Goal: Information Seeking & Learning: Learn about a topic

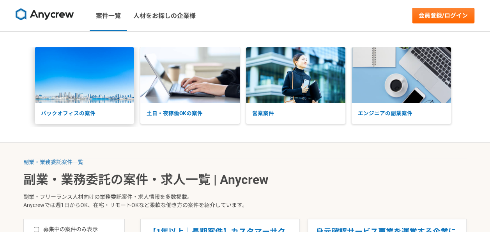
click at [84, 100] on img at bounding box center [84, 75] width 99 height 56
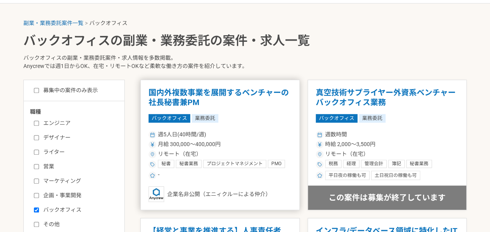
scroll to position [156, 0]
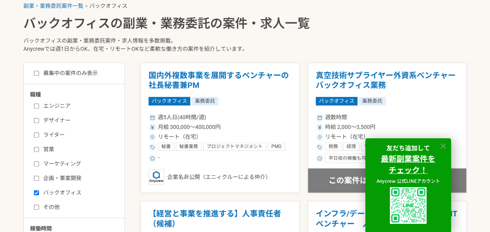
click at [444, 145] on icon at bounding box center [443, 145] width 5 height 5
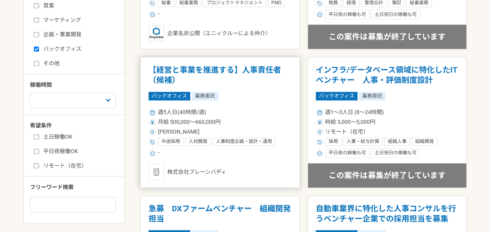
scroll to position [312, 0]
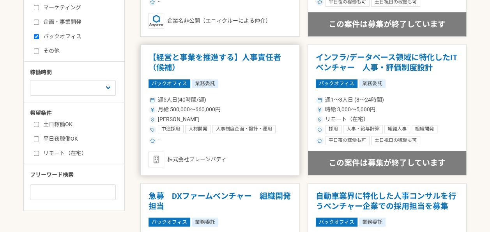
click at [186, 53] on h1 "【経営と事業を推進する】人事責任者（候補）" at bounding box center [220, 63] width 143 height 20
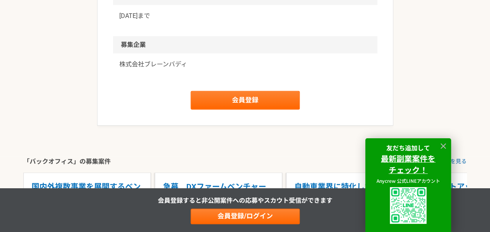
scroll to position [975, 0]
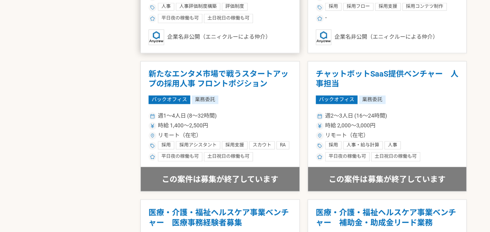
scroll to position [585, 0]
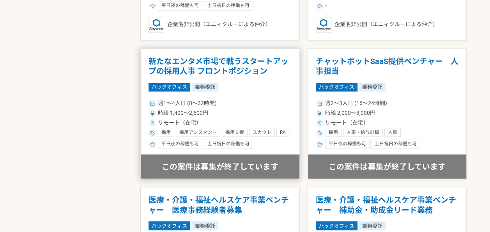
click at [208, 60] on h1 "新たなエンタメ市場で戦うスタートアップの採用人事 フロントポジション" at bounding box center [220, 67] width 143 height 20
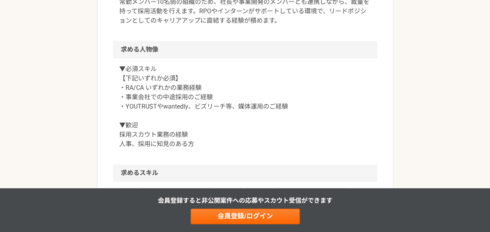
scroll to position [507, 0]
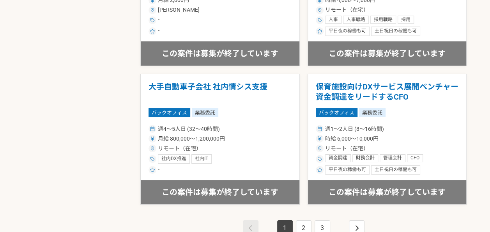
scroll to position [1443, 0]
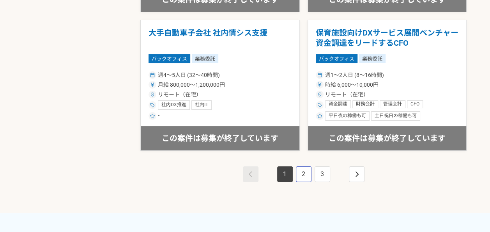
click at [298, 169] on link "2" at bounding box center [304, 174] width 16 height 16
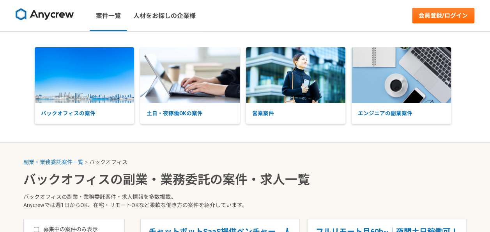
click at [54, 11] on img at bounding box center [45, 14] width 59 height 12
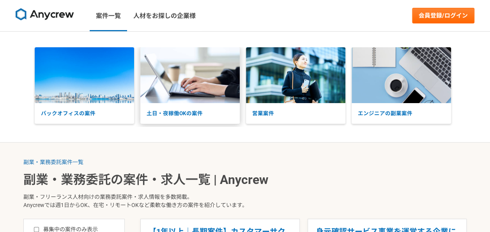
click at [181, 98] on img at bounding box center [189, 75] width 99 height 56
click at [202, 108] on p "土日・夜稼働OKの案件" at bounding box center [189, 113] width 99 height 20
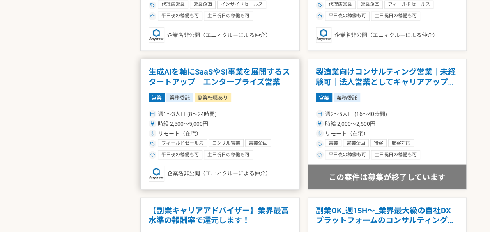
scroll to position [741, 0]
